Goal: Information Seeking & Learning: Check status

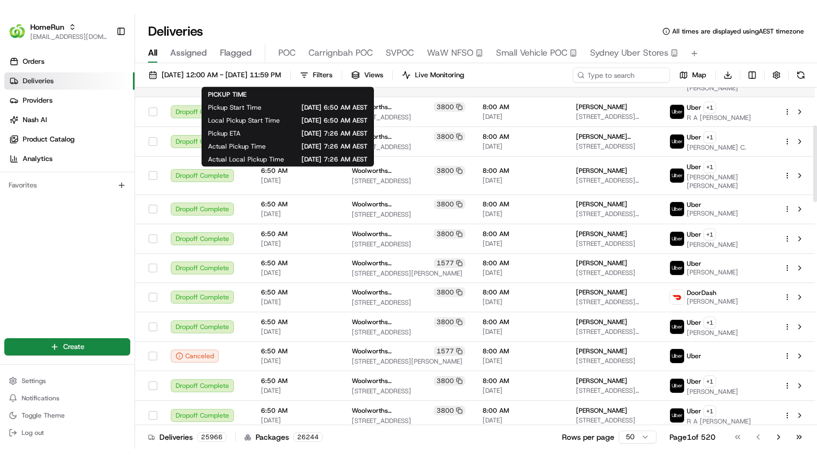
scroll to position [175, 0]
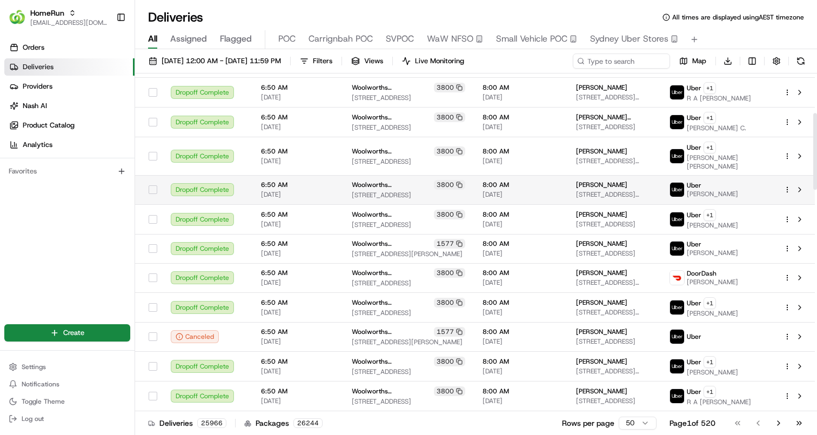
click at [321, 181] on span "6:50 AM" at bounding box center [298, 185] width 74 height 9
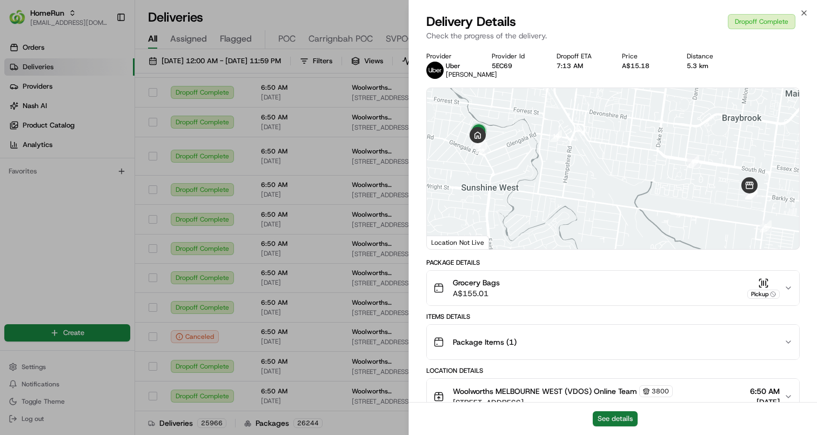
click at [621, 423] on button "See details" at bounding box center [615, 418] width 45 height 15
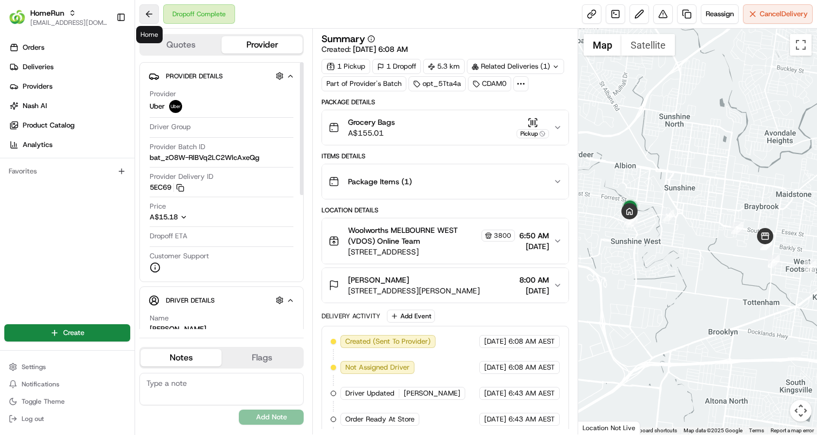
click at [149, 16] on button at bounding box center [148, 13] width 19 height 19
